Goal: Task Accomplishment & Management: Manage account settings

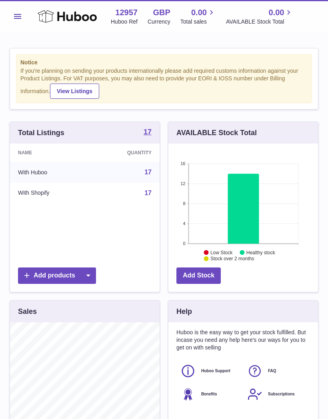
click at [21, 20] on button "Menu" at bounding box center [18, 16] width 16 height 16
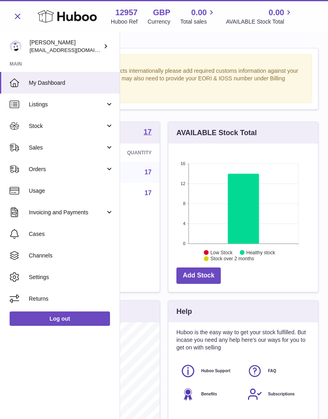
click at [68, 127] on span "Stock" at bounding box center [67, 126] width 76 height 8
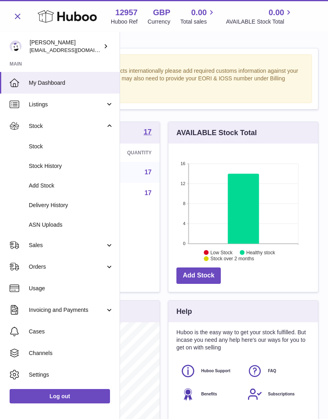
click at [174, 166] on icon "16 12 8 4 0 Low Stock Healthy stock Stock over 2 months" at bounding box center [243, 204] width 150 height 120
click at [64, 209] on link "Delivery History" at bounding box center [60, 206] width 120 height 20
click at [220, 248] on icon "16 12 8 4 0 Low Stock Healthy stock Stock over 2 months" at bounding box center [243, 204] width 150 height 120
click at [62, 141] on link "Stock" at bounding box center [60, 147] width 120 height 20
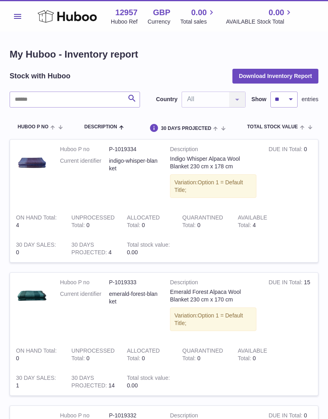
click at [14, 16] on span "Menu" at bounding box center [17, 16] width 7 height 5
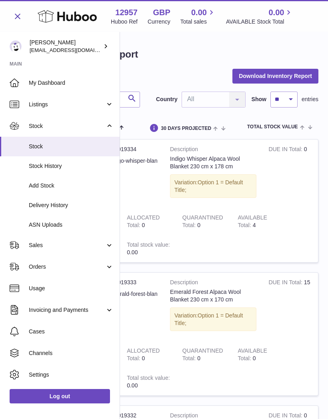
click at [63, 186] on span "Add Stock" at bounding box center [71, 186] width 85 height 8
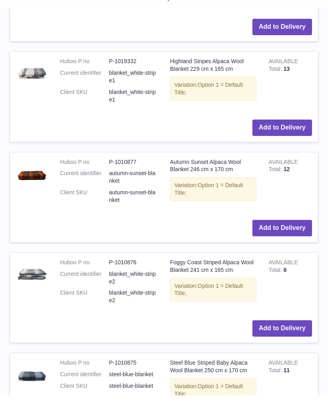
scroll to position [401, 0]
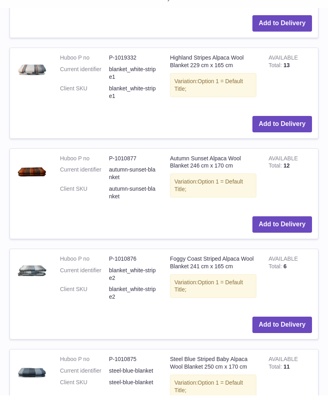
click at [271, 341] on button "Add to Delivery" at bounding box center [283, 349] width 60 height 16
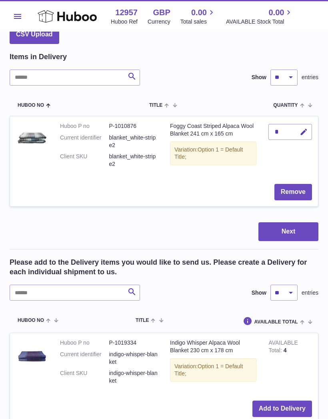
scroll to position [0, 0]
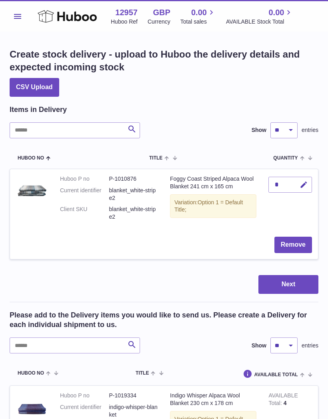
click at [283, 288] on button "Next" at bounding box center [289, 284] width 60 height 19
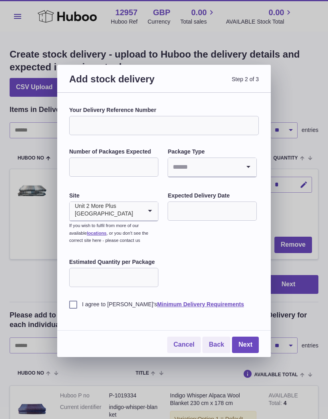
click at [191, 302] on link "Minimum Delivery Requirements" at bounding box center [200, 304] width 87 height 6
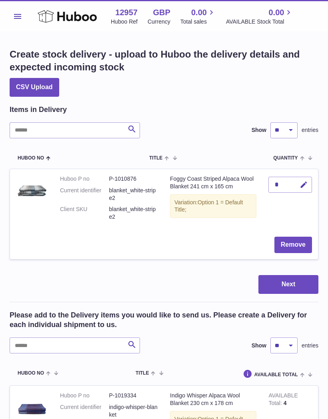
click at [295, 247] on button "Remove" at bounding box center [294, 245] width 38 height 16
